Goal: Task Accomplishment & Management: Use online tool/utility

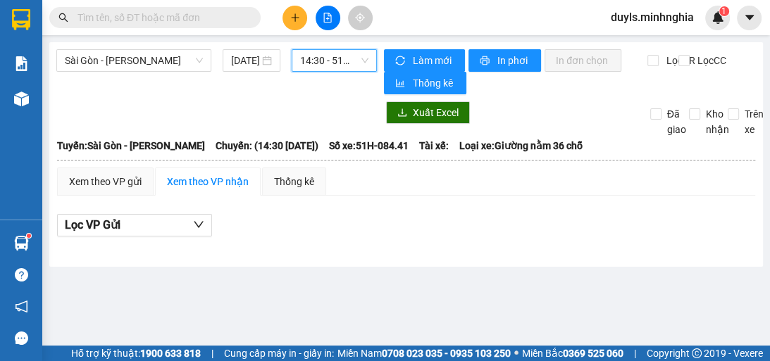
scroll to position [135, 0]
click at [366, 69] on span "14:30 - 51H-084.41" at bounding box center [334, 60] width 68 height 21
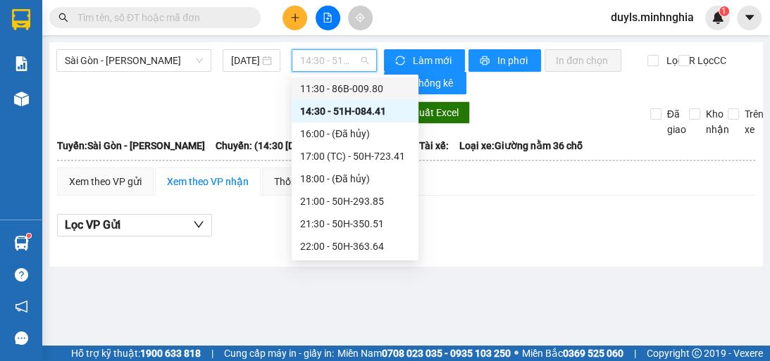
scroll to position [0, 0]
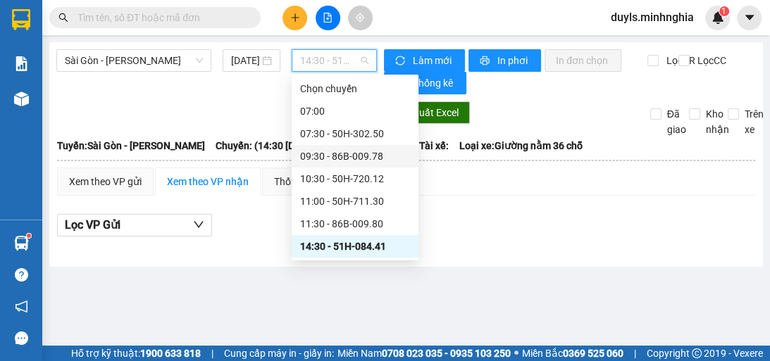
click at [388, 159] on div "09:30 - 86B-009.78" at bounding box center [355, 157] width 110 height 16
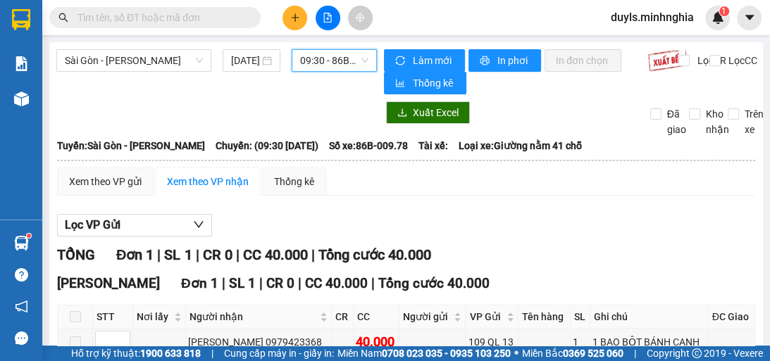
scroll to position [82, 0]
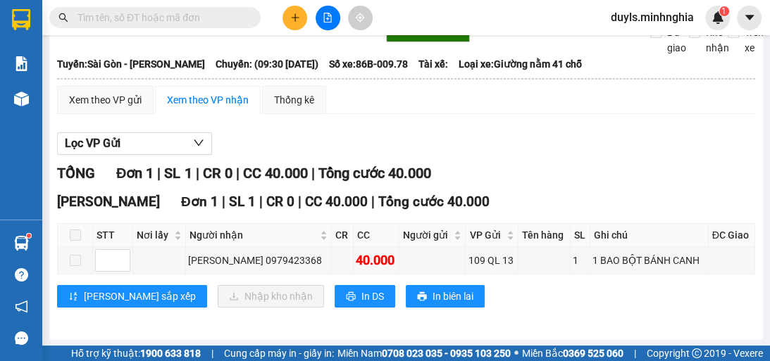
click at [472, 149] on div "Lọc VP Gửi" at bounding box center [406, 143] width 698 height 23
click at [598, 182] on div "TỔNG Đơn 1 | SL 1 | CR 0 | CC 40.000 | Tổng cước 40.000" at bounding box center [406, 174] width 698 height 22
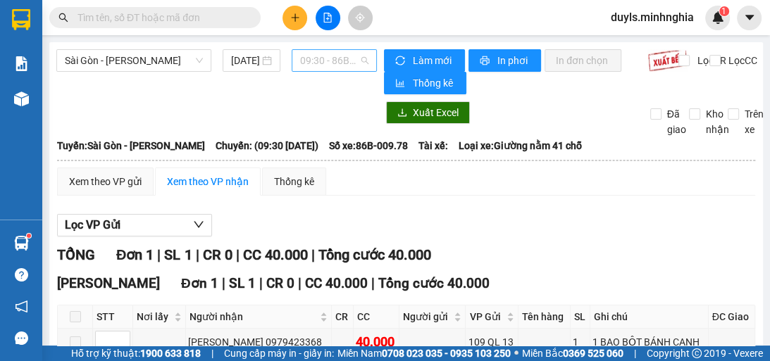
click at [344, 64] on span "09:30 - 86B-009.78" at bounding box center [334, 60] width 68 height 21
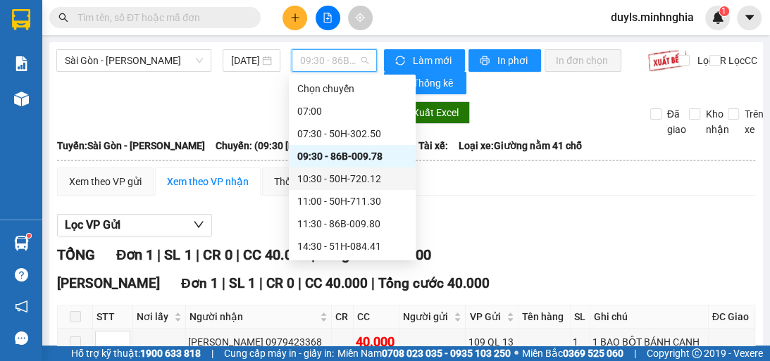
click at [378, 181] on div "10:30 - 50H-720.12" at bounding box center [352, 179] width 110 height 16
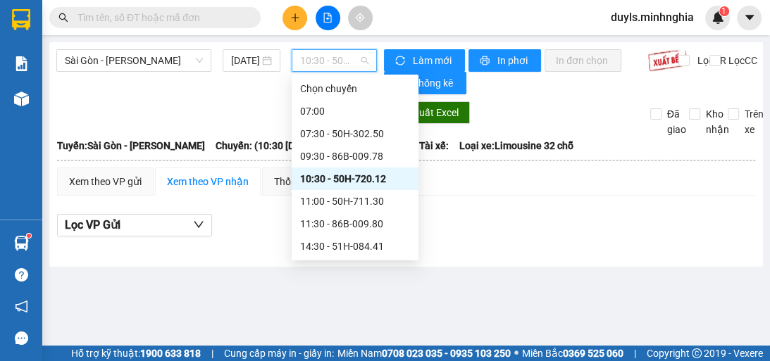
click at [353, 63] on span "10:30 - 50H-720.12" at bounding box center [334, 60] width 68 height 21
click at [366, 208] on div "11:00 - 50H-711.30" at bounding box center [355, 202] width 110 height 16
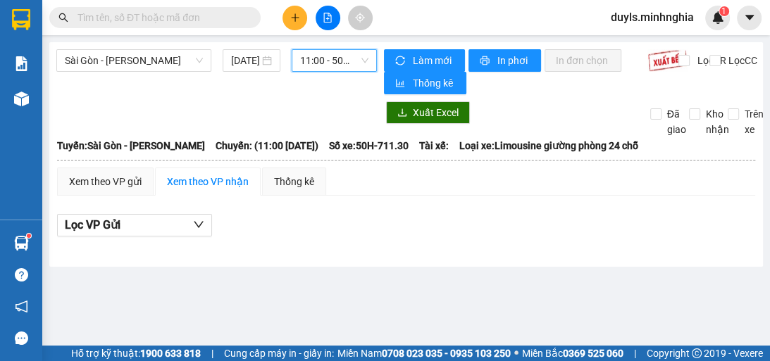
click at [335, 56] on span "11:00 - 50H-711.30" at bounding box center [334, 60] width 68 height 21
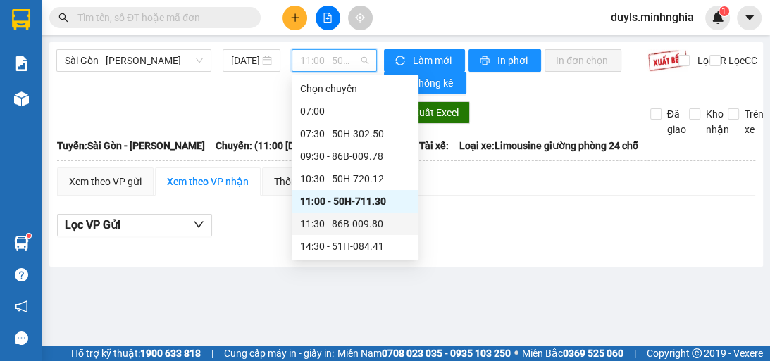
click at [364, 223] on div "11:30 - 86B-009.80" at bounding box center [355, 224] width 110 height 16
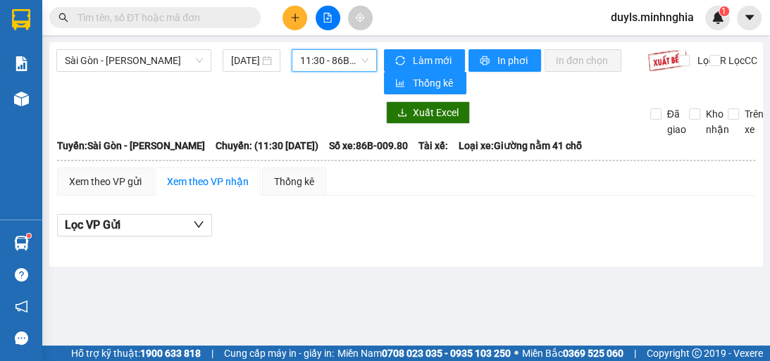
click at [359, 58] on span "11:30 - 86B-009.80" at bounding box center [334, 60] width 68 height 21
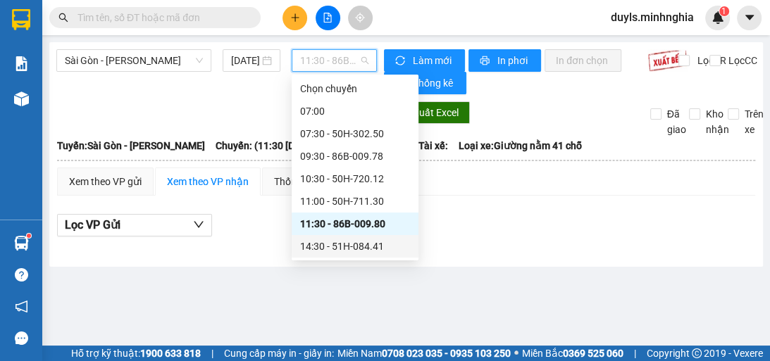
click at [367, 247] on div "14:30 - 51H-084.41" at bounding box center [355, 247] width 110 height 16
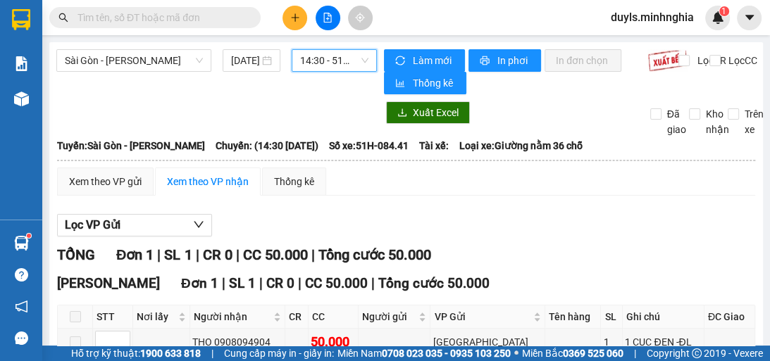
scroll to position [82, 0]
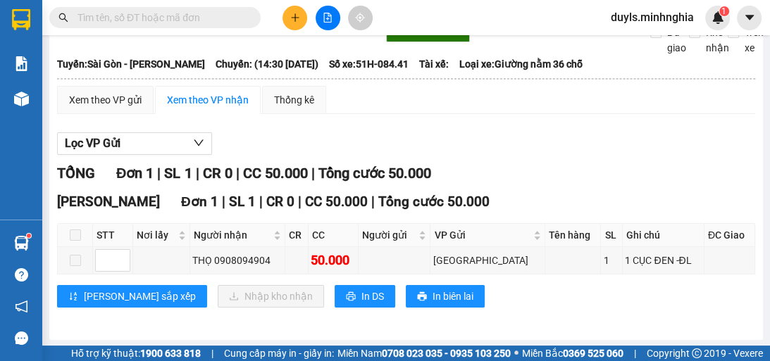
click at [530, 203] on div "[PERSON_NAME] Đơn 1 | SL 1 | CR 0 | CC 50.000 | Tổng cước 50.000" at bounding box center [406, 202] width 698 height 21
click at [462, 144] on div "Lọc VP Gửi" at bounding box center [406, 143] width 698 height 23
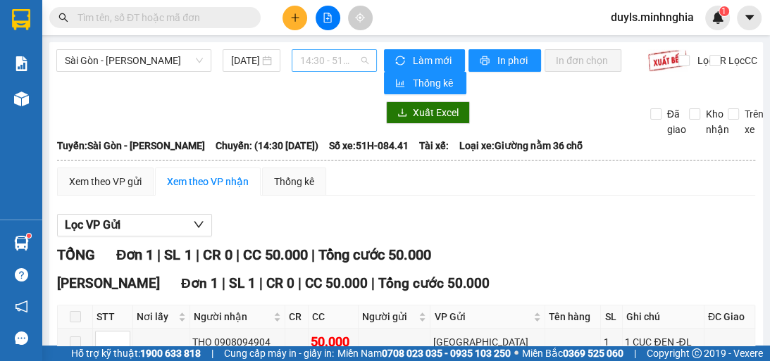
click at [362, 66] on span "14:30 - 51H-084.41" at bounding box center [334, 60] width 68 height 21
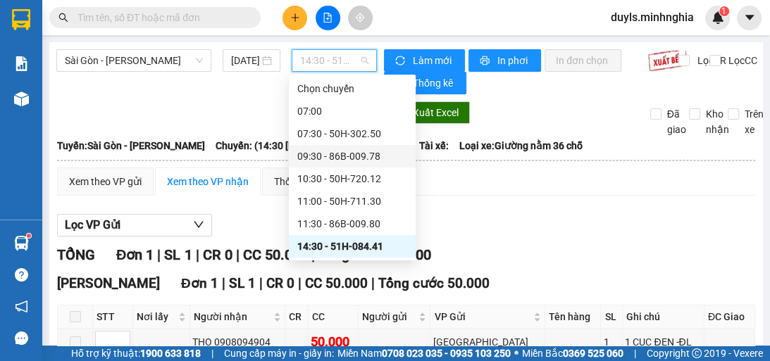
click at [386, 154] on div "09:30 - 86B-009.78" at bounding box center [352, 157] width 110 height 16
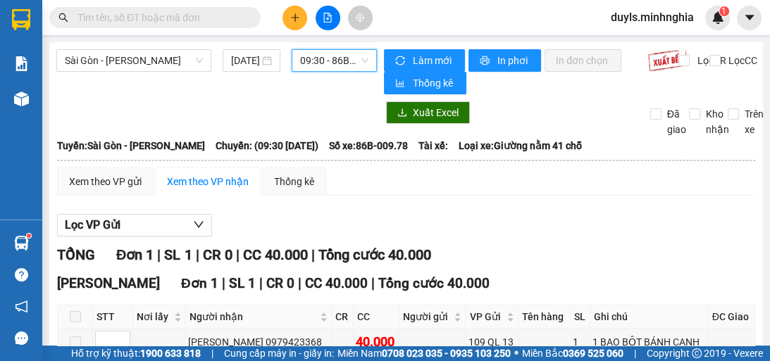
click at [353, 69] on span "09:30 - 86B-009.78" at bounding box center [334, 60] width 68 height 21
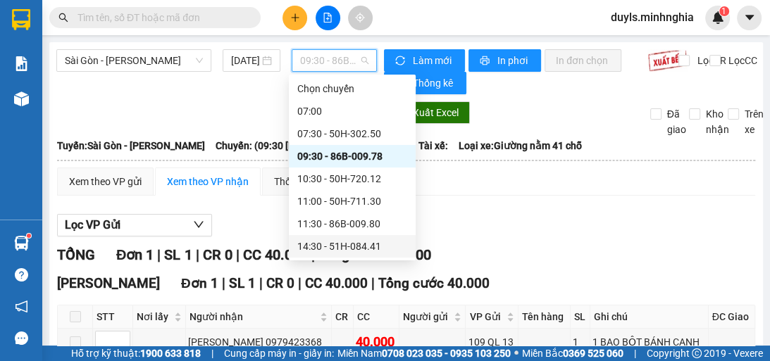
click at [371, 252] on div "14:30 - 51H-084.41" at bounding box center [352, 247] width 110 height 16
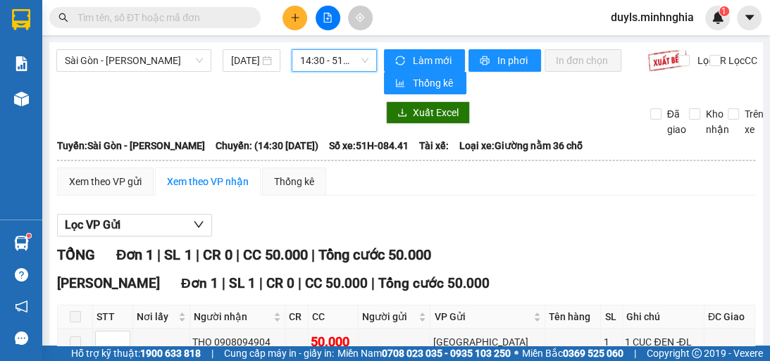
click at [524, 182] on div "Xem theo VP gửi Xem theo VP nhận Thống kê" at bounding box center [406, 182] width 698 height 28
